Goal: Browse casually: Explore the website without a specific task or goal

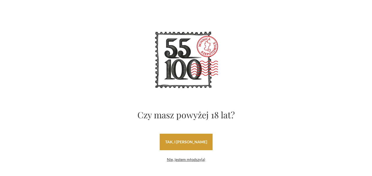
click at [193, 139] on link "tak, i [PERSON_NAME]" at bounding box center [186, 142] width 53 height 17
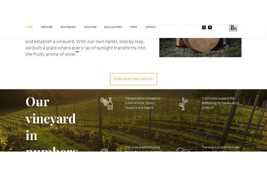
scroll to position [798, 0]
